Goal: Task Accomplishment & Management: Complete application form

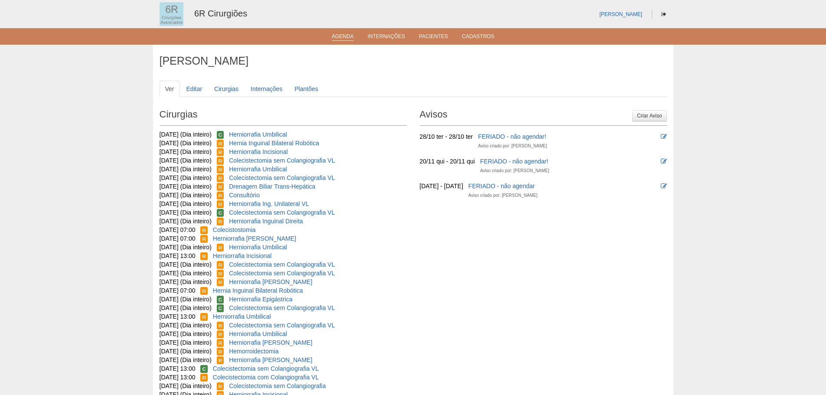
click at [340, 36] on link "Agenda" at bounding box center [343, 36] width 22 height 7
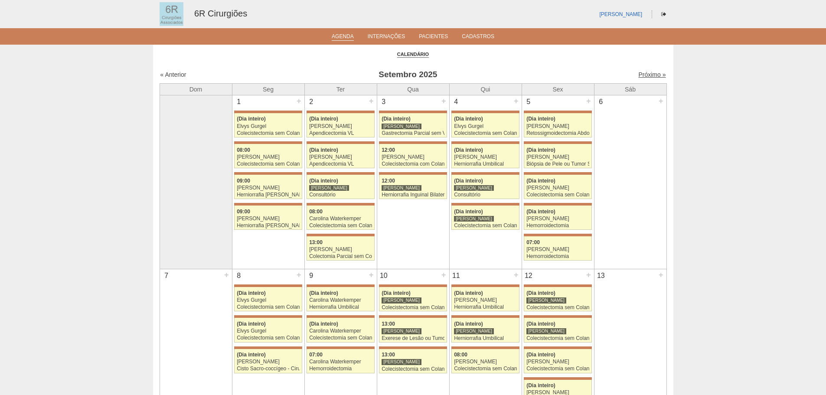
click at [641, 74] on link "Próximo »" at bounding box center [651, 74] width 27 height 7
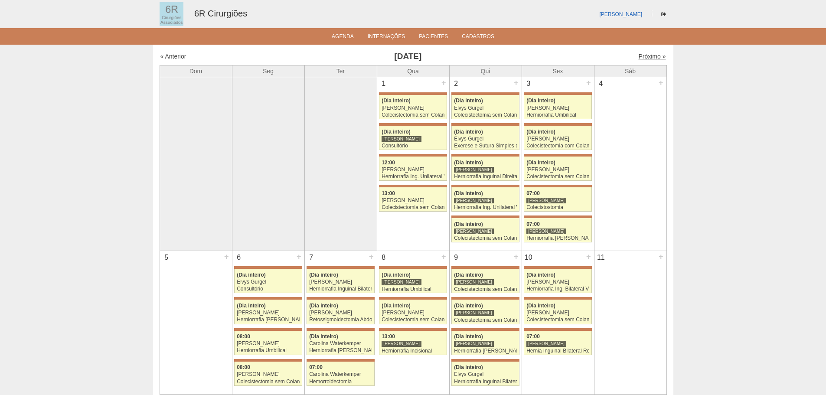
click at [646, 59] on link "Próximo »" at bounding box center [651, 56] width 27 height 7
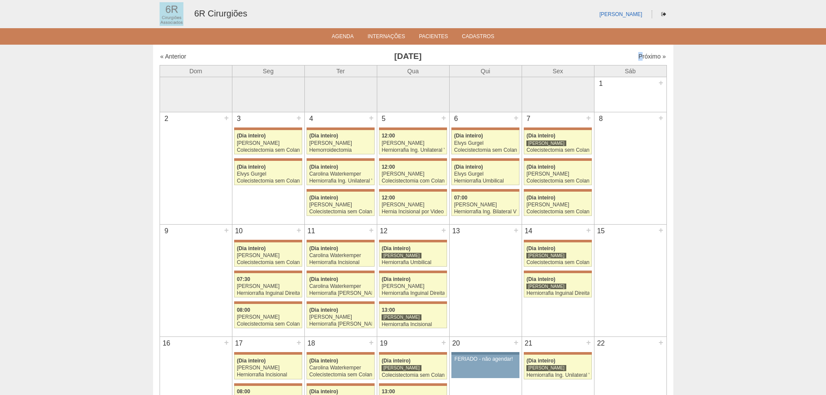
click at [635, 61] on div "« Anterior Novembro 2025 Próximo »" at bounding box center [413, 58] width 507 height 14
click at [638, 59] on div "« Anterior Novembro 2025 Próximo »" at bounding box center [413, 58] width 507 height 14
click at [645, 53] on link "Próximo »" at bounding box center [651, 49] width 27 height 7
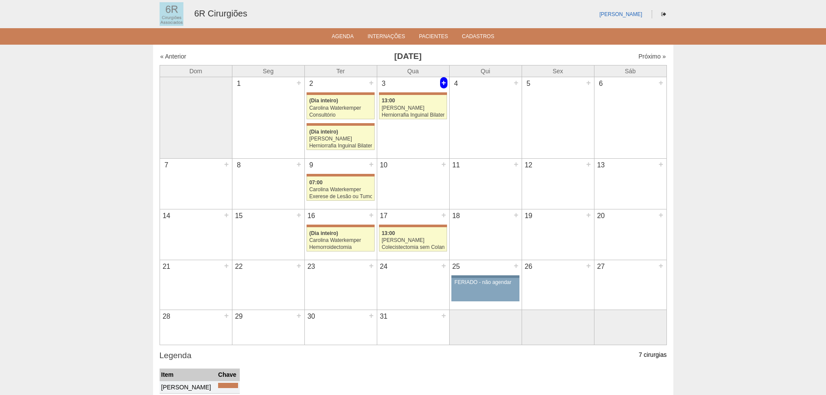
click at [443, 83] on div "+" at bounding box center [443, 82] width 7 height 11
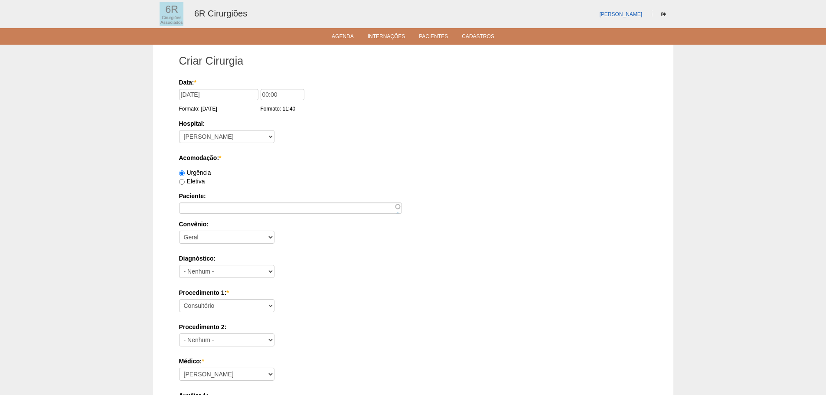
click at [196, 185] on div "Eletiva" at bounding box center [413, 181] width 468 height 9
click at [203, 184] on label "Eletiva" at bounding box center [192, 181] width 26 height 7
click at [185, 184] on input "Eletiva" at bounding box center [182, 182] width 6 height 6
radio input "true"
click at [234, 210] on input "Paciente:" at bounding box center [290, 208] width 223 height 11
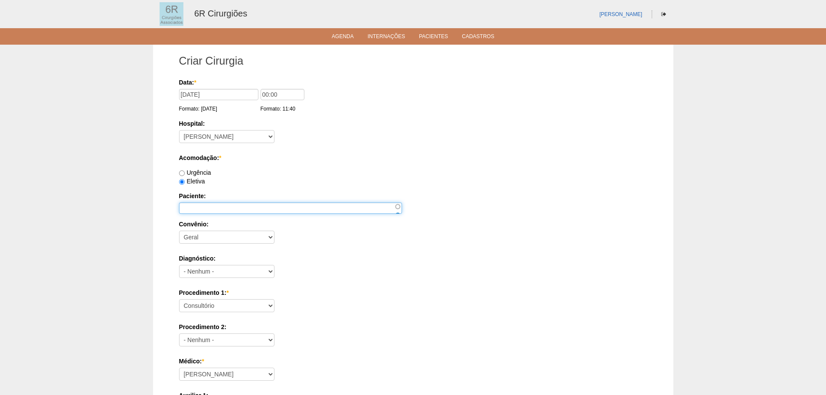
paste input "[PERSON_NAME]"
type input "[PERSON_NAME]"
click at [204, 303] on select "Consultório Abscesso Hepático - Drenagem Abscesso perianal Amputação Abdômino P…" at bounding box center [226, 305] width 95 height 13
select select "66621"
click at [179, 299] on select "Consultório Abscesso Hepático - Drenagem Abscesso perianal Amputação Abdômino P…" at bounding box center [226, 305] width 95 height 13
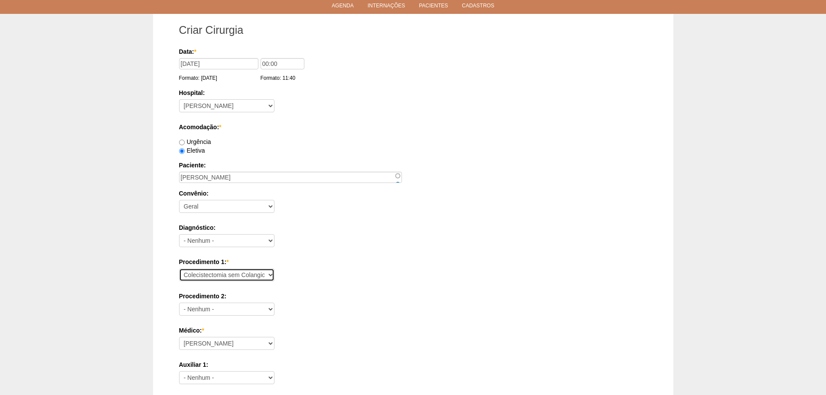
scroll to position [87, 0]
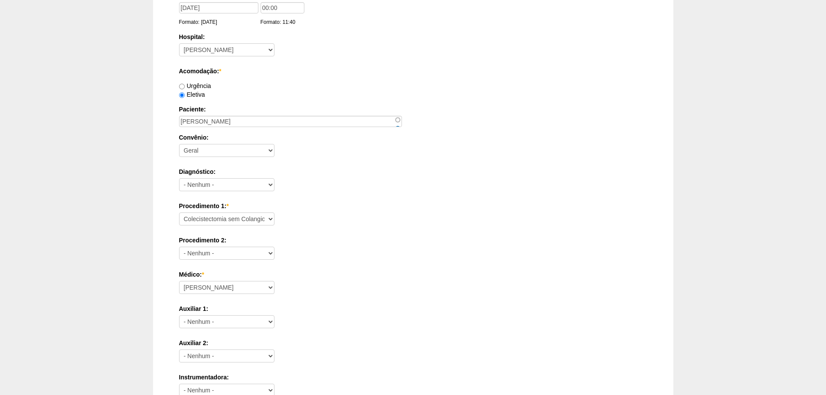
drag, startPoint x: 242, startPoint y: 275, endPoint x: 242, endPoint y: 281, distance: 5.6
click at [242, 278] on label "Médico: *" at bounding box center [413, 274] width 468 height 9
click at [242, 281] on select "[PERSON_NAME] Bariatricas [PERSON_NAME] [PERSON_NAME] [PERSON_NAME] [PERSON_NAM…" at bounding box center [226, 287] width 95 height 13
click at [241, 283] on select "[PERSON_NAME] Bariatricas [PERSON_NAME] [PERSON_NAME] [PERSON_NAME] [PERSON_NAM…" at bounding box center [226, 287] width 95 height 13
select select "76"
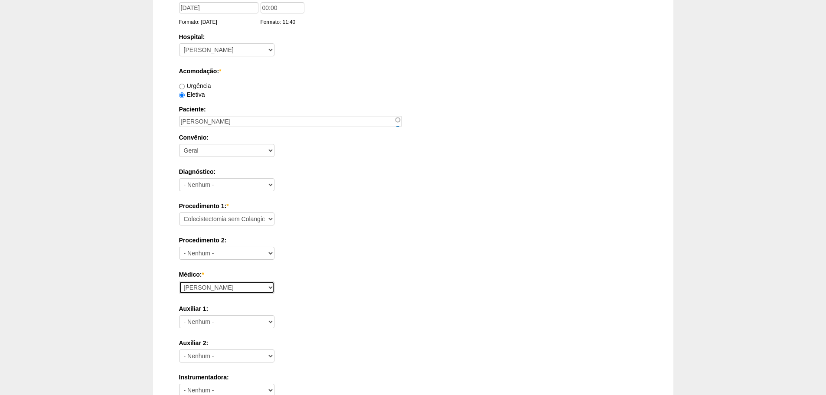
click at [179, 281] on select "[PERSON_NAME] Bariatricas [PERSON_NAME] [PERSON_NAME] [PERSON_NAME] [PERSON_NAM…" at bounding box center [226, 287] width 95 height 13
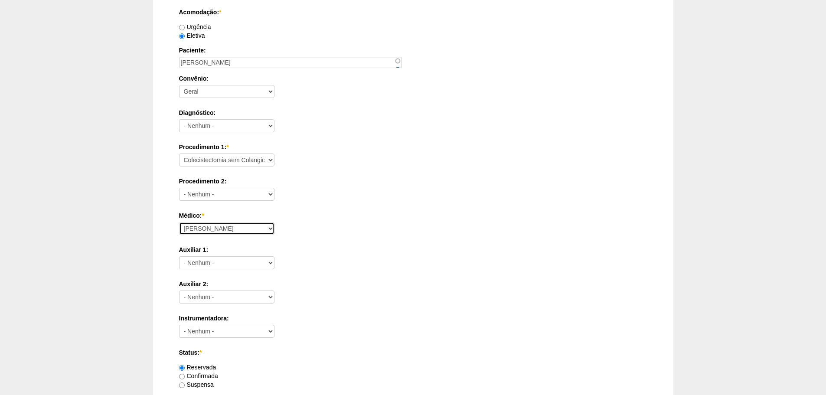
scroll to position [304, 0]
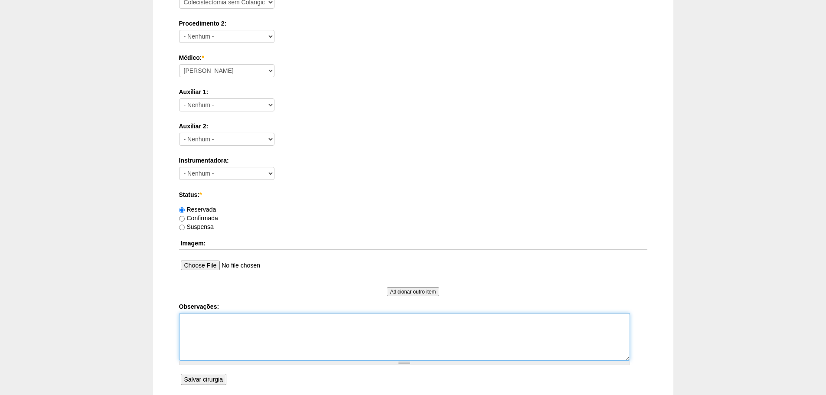
click at [231, 328] on textarea "Observações:" at bounding box center [404, 337] width 451 height 48
type textarea "SINTOMATICO CARDIO BAIXO RISCO ASA 1"
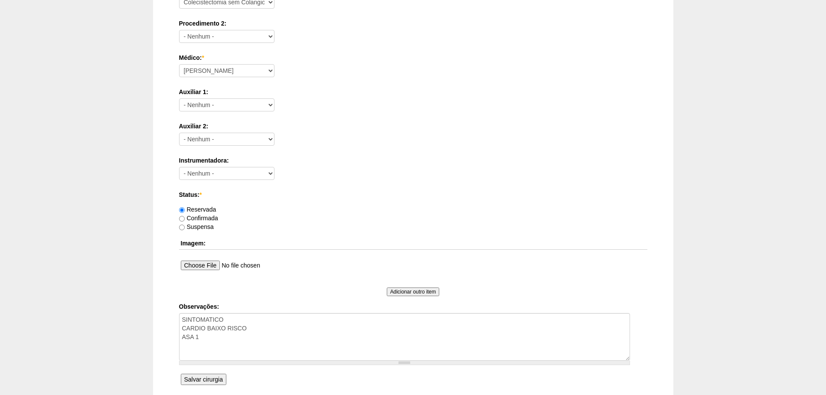
click at [191, 381] on input "Salvar cirurgia" at bounding box center [204, 379] width 46 height 11
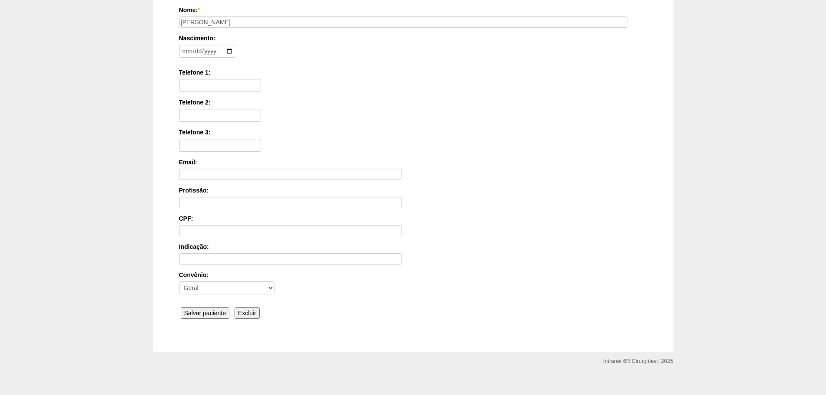
scroll to position [134, 0]
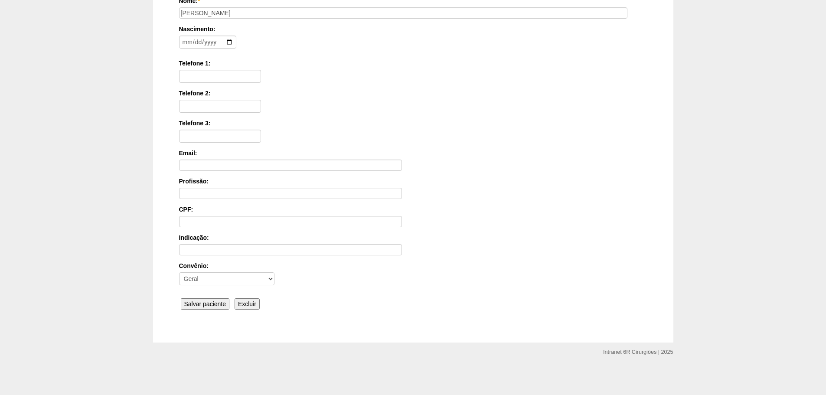
click at [216, 310] on div "Nome: * JOSE ADILSON SIMOES DE LIMA Nascimento: Formato: 2025-09-17 Telefone 1:…" at bounding box center [413, 155] width 468 height 316
click at [217, 303] on input "Salvar paciente" at bounding box center [205, 303] width 49 height 11
